Goal: Task Accomplishment & Management: Use online tool/utility

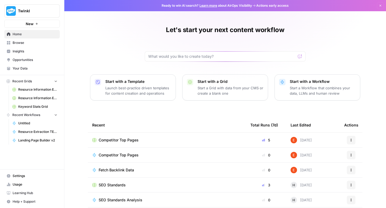
click at [26, 43] on span "Browse" at bounding box center [35, 42] width 45 height 5
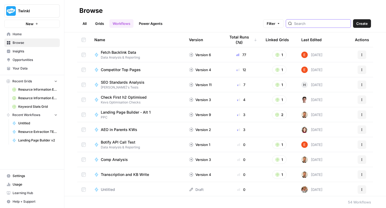
click at [320, 25] on input "search" at bounding box center [321, 23] width 54 height 5
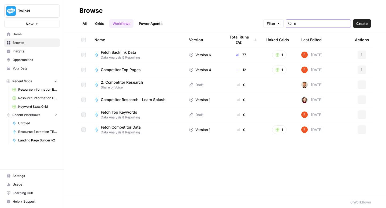
type input "e"
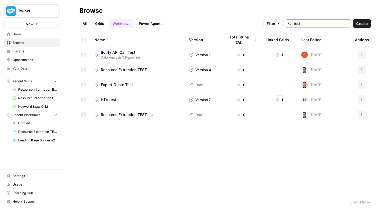
type input "test"
click at [139, 70] on span "Resource Extraction TEST" at bounding box center [124, 69] width 46 height 5
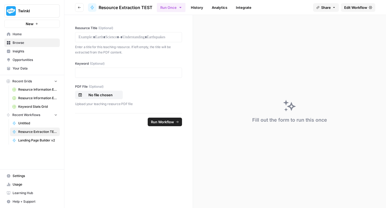
click at [348, 8] on span "Edit Workflow" at bounding box center [355, 7] width 23 height 5
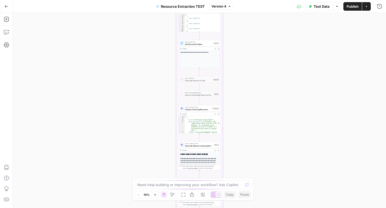
click at [156, 195] on icon "button" at bounding box center [155, 195] width 2 height 2
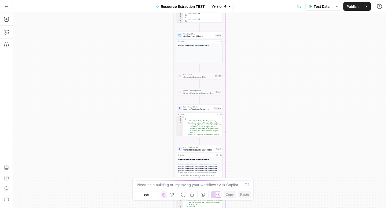
click at [156, 195] on icon "button" at bounding box center [155, 195] width 2 height 2
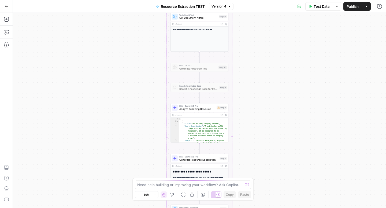
click at [156, 195] on icon "button" at bounding box center [155, 195] width 2 height 2
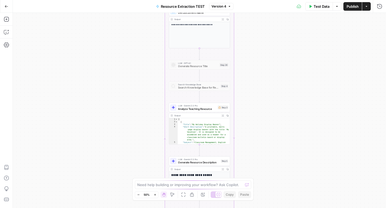
click at [156, 195] on icon "button" at bounding box center [155, 195] width 2 height 2
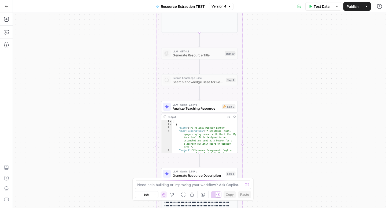
click at [156, 195] on icon "button" at bounding box center [155, 195] width 2 height 2
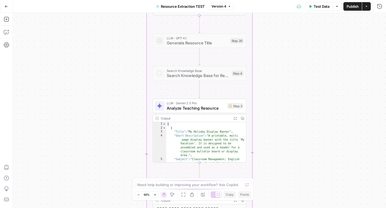
click at [156, 195] on icon "button" at bounding box center [155, 195] width 2 height 2
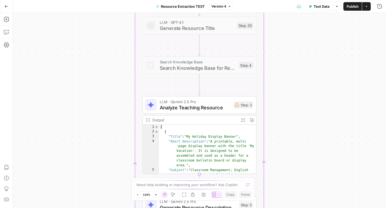
click at [156, 195] on icon "button" at bounding box center [155, 195] width 2 height 2
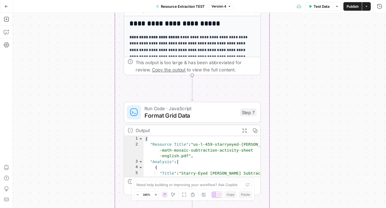
click at [7, 7] on icon "button" at bounding box center [7, 7] width 4 height 4
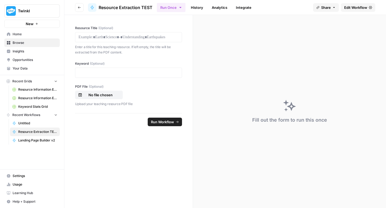
click at [350, 9] on span "Edit Workflow" at bounding box center [355, 7] width 23 height 5
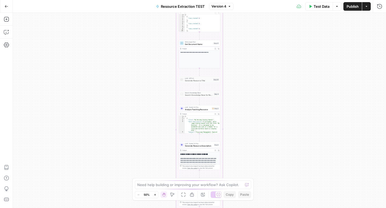
click at [7, 6] on icon "button" at bounding box center [7, 7] width 4 height 4
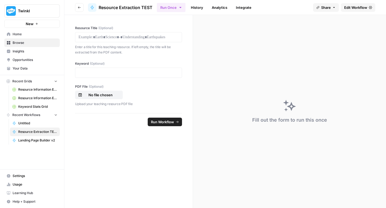
click at [78, 5] on button "Go back" at bounding box center [79, 7] width 9 height 9
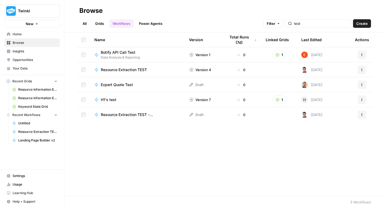
click at [152, 117] on span "Resource Extraction TEST - [PERSON_NAME]" at bounding box center [138, 114] width 75 height 5
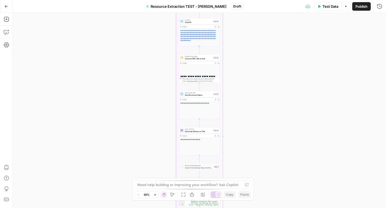
click at [154, 196] on icon "button" at bounding box center [154, 195] width 3 height 3
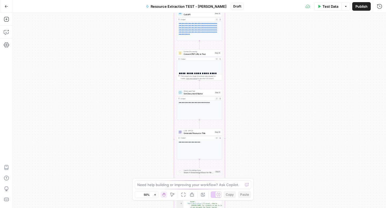
click at [154, 196] on icon "button" at bounding box center [154, 195] width 3 height 3
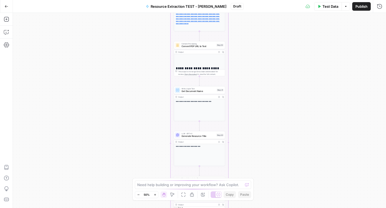
click at [154, 196] on icon "button" at bounding box center [154, 195] width 3 height 3
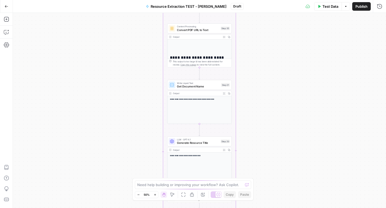
click at [154, 196] on icon "button" at bounding box center [154, 195] width 3 height 3
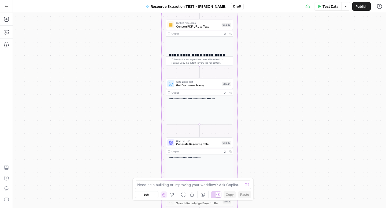
click at [154, 196] on icon "button" at bounding box center [154, 195] width 3 height 3
